Goal: Task Accomplishment & Management: Complete application form

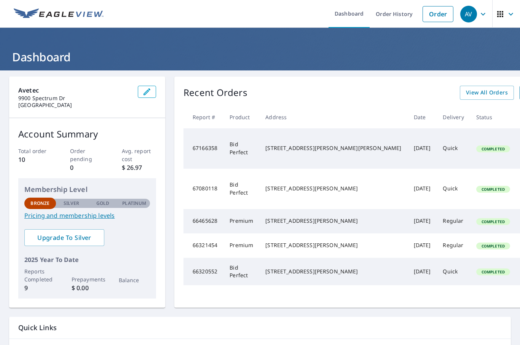
click at [431, 11] on link "Order" at bounding box center [437, 14] width 31 height 16
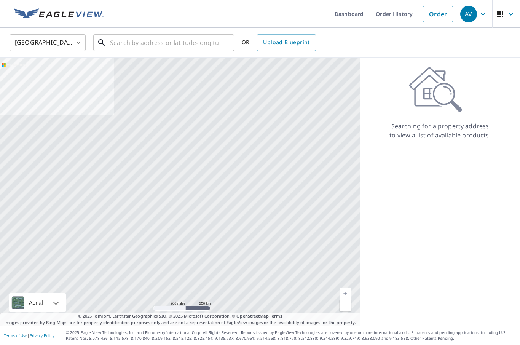
click at [156, 42] on input "text" at bounding box center [164, 42] width 108 height 21
